Goal: Complete application form: Complete application form

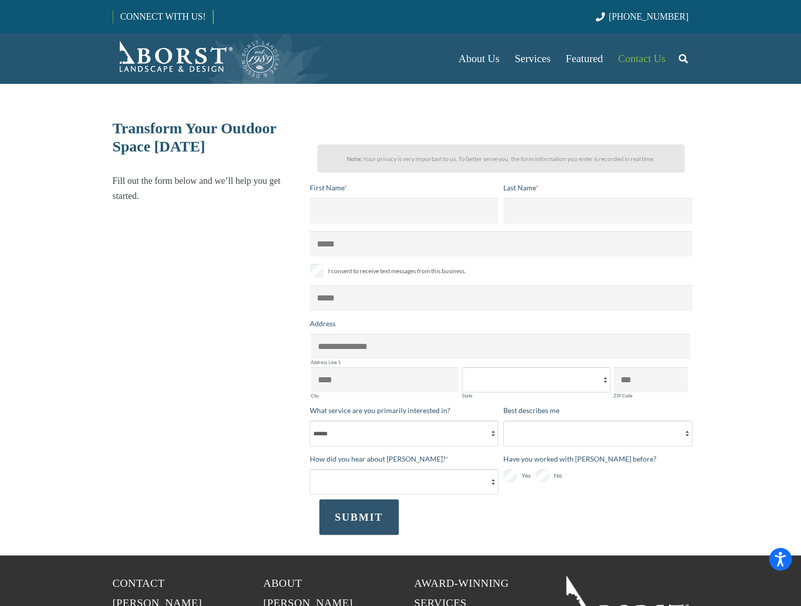
select select "******"
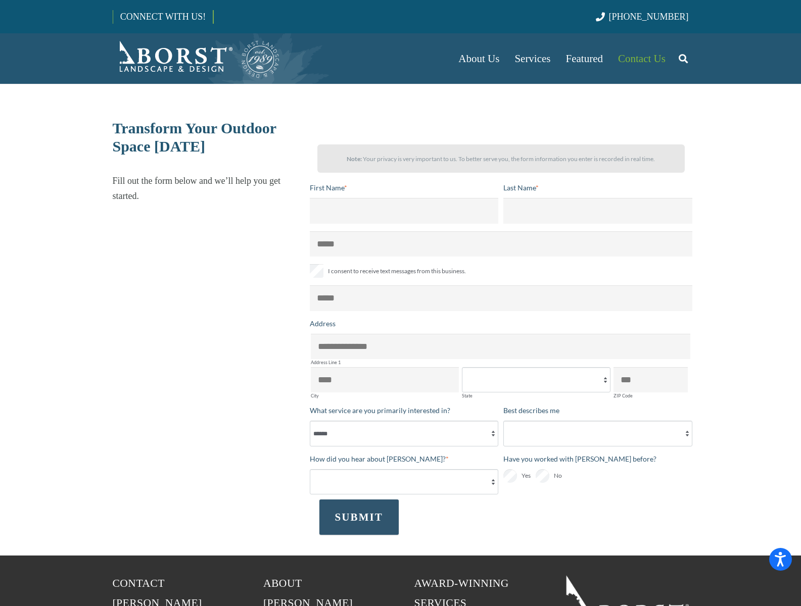
select select "******"
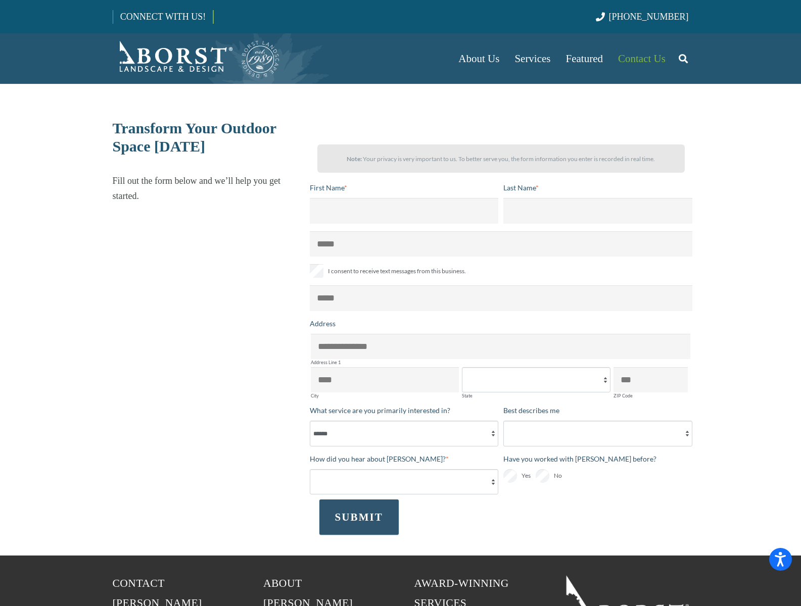
select select "******"
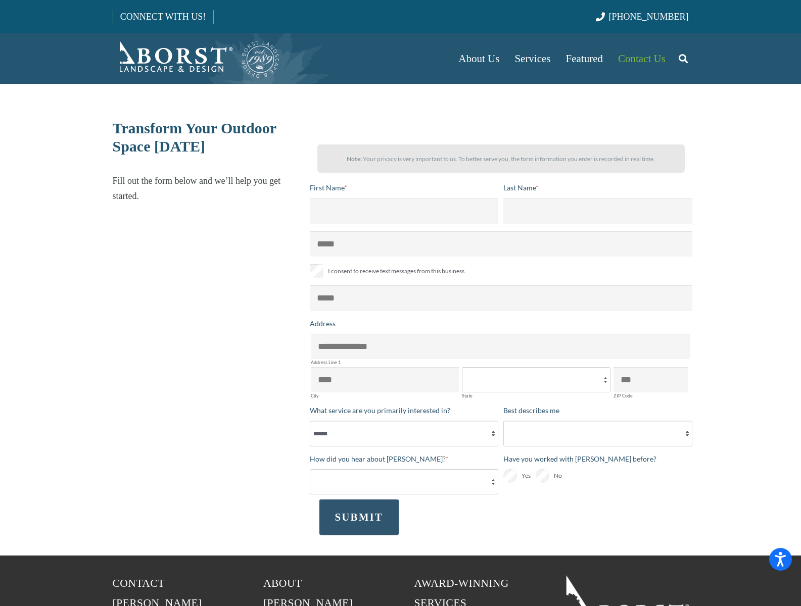
select select "******"
